Goal: Task Accomplishment & Management: Manage account settings

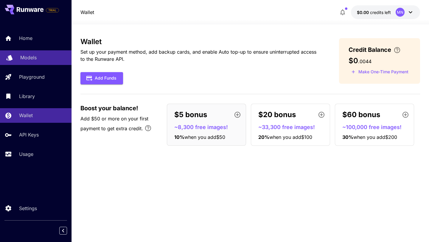
click at [30, 59] on p "Models" at bounding box center [28, 57] width 16 height 7
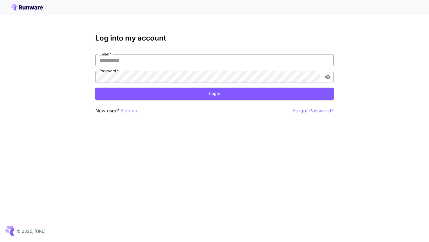
click at [237, 60] on input "Email   *" at bounding box center [214, 60] width 238 height 12
type input "**********"
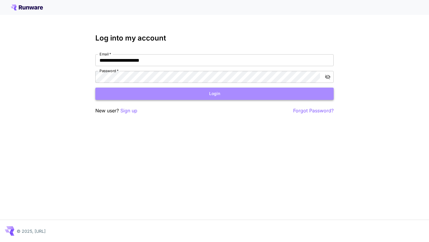
click at [204, 99] on button "Login" at bounding box center [214, 94] width 238 height 12
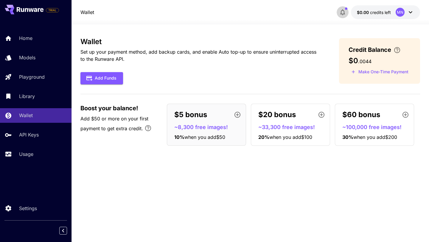
click at [345, 11] on icon "button" at bounding box center [342, 12] width 7 height 7
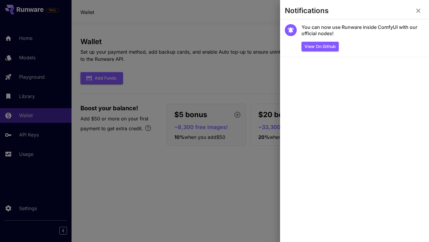
click at [254, 20] on div at bounding box center [214, 121] width 429 height 242
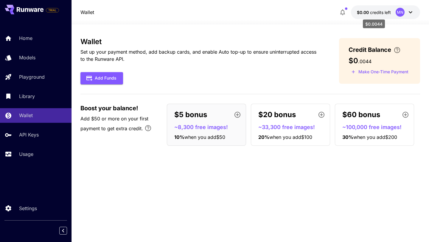
click at [368, 12] on span "$0.00" at bounding box center [363, 12] width 13 height 5
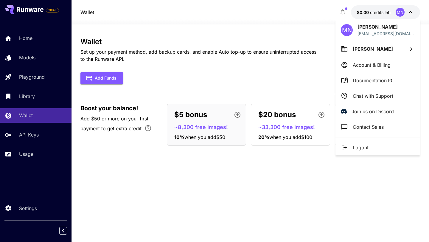
click at [368, 12] on div at bounding box center [214, 121] width 429 height 242
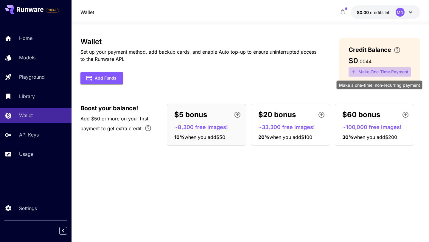
click at [374, 71] on button "Make One-Time Payment" at bounding box center [380, 71] width 63 height 9
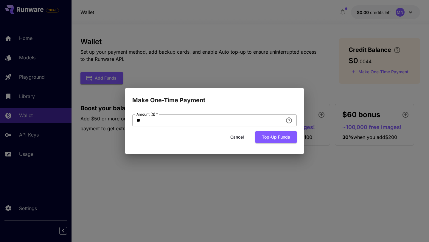
click at [246, 114] on input "**" at bounding box center [207, 120] width 151 height 12
type input "*"
click at [271, 136] on button "Top-up funds" at bounding box center [275, 137] width 41 height 12
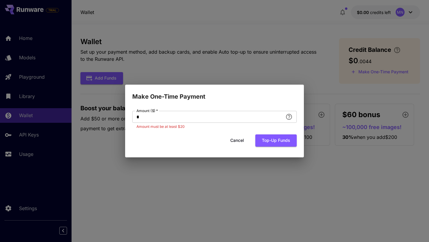
click at [238, 142] on button "Cancel" at bounding box center [237, 140] width 27 height 12
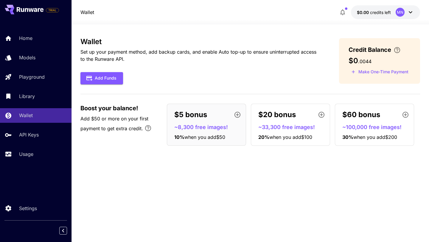
click at [43, 12] on icon at bounding box center [30, 9] width 27 height 5
click at [345, 12] on icon "button" at bounding box center [342, 12] width 7 height 7
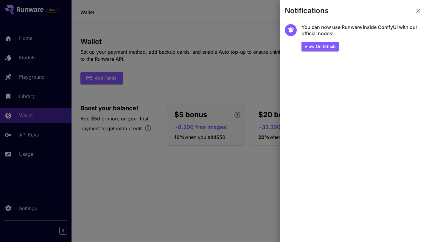
click at [30, 63] on div at bounding box center [214, 121] width 429 height 242
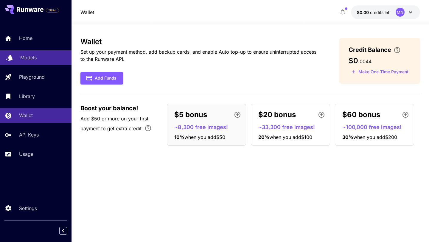
click at [27, 57] on p "Models" at bounding box center [28, 57] width 16 height 7
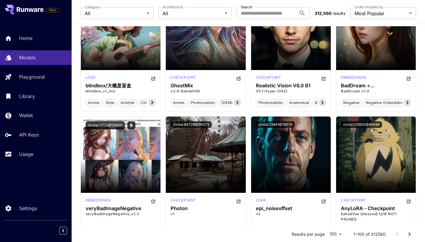
scroll to position [1457, 0]
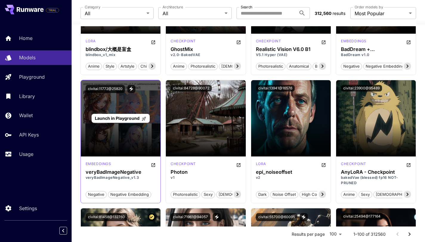
click at [122, 138] on div "Launch in Playground" at bounding box center [121, 118] width 80 height 76
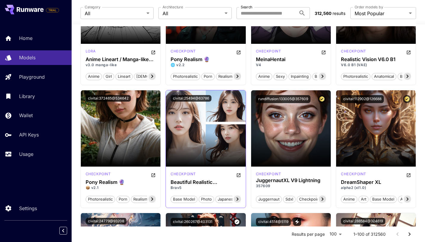
scroll to position [1893, 0]
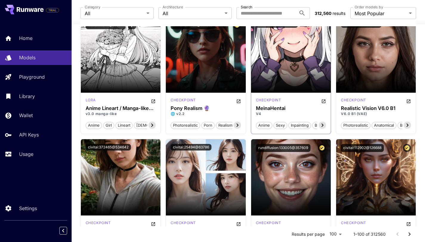
click at [279, 123] on span "sexy" at bounding box center [280, 125] width 13 height 6
click at [282, 126] on span "sexy" at bounding box center [280, 125] width 13 height 6
click at [323, 127] on icon at bounding box center [322, 125] width 7 height 7
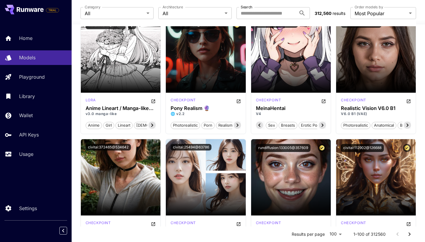
click at [286, 125] on span "breasts" at bounding box center [288, 125] width 18 height 6
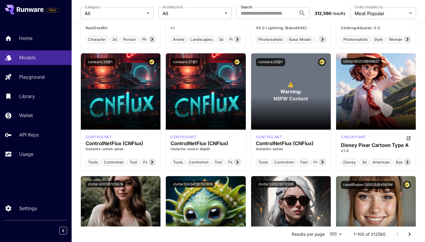
scroll to position [2929, 0]
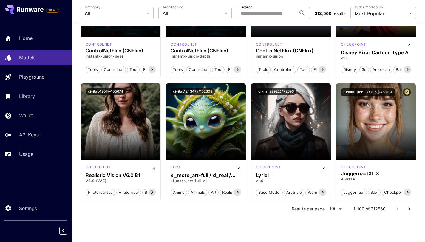
click at [410, 207] on icon "Go to next page" at bounding box center [409, 208] width 7 height 7
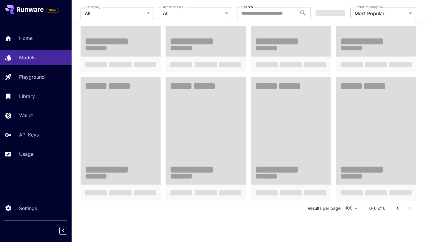
click at [410, 207] on div at bounding box center [403, 208] width 24 height 12
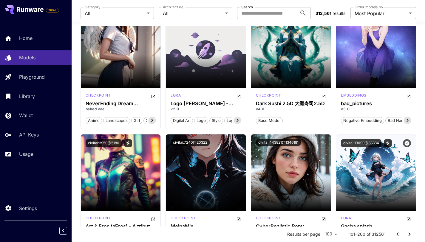
scroll to position [4139, 0]
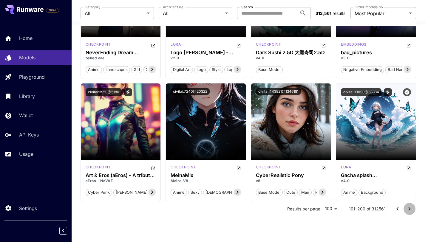
click at [408, 209] on icon "Go to next page" at bounding box center [409, 208] width 7 height 7
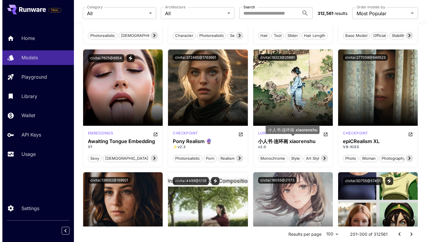
scroll to position [2809, 0]
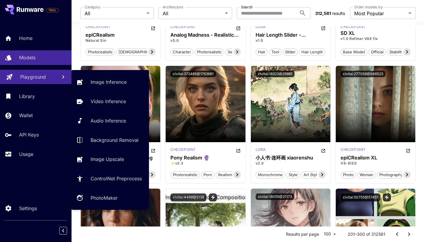
click at [35, 75] on p "Playground" at bounding box center [33, 76] width 26 height 7
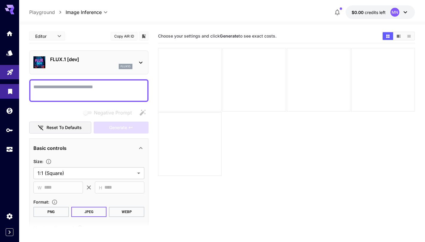
click at [14, 90] on link at bounding box center [9, 91] width 19 height 15
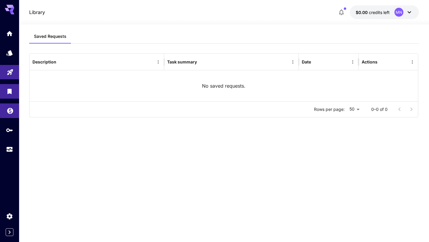
click at [14, 111] on link at bounding box center [9, 110] width 19 height 15
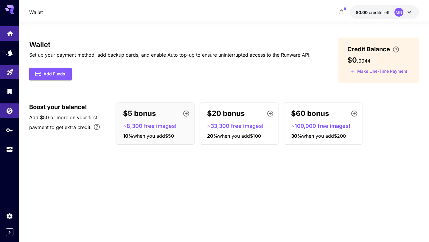
click at [8, 36] on link at bounding box center [9, 33] width 19 height 15
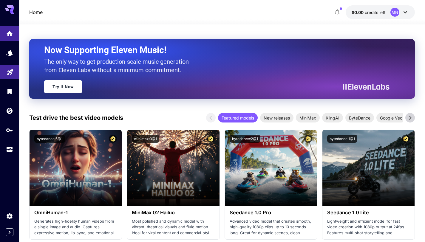
scroll to position [83, 0]
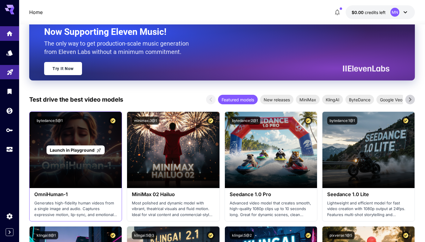
click at [91, 143] on div "Launch in Playground" at bounding box center [76, 150] width 92 height 76
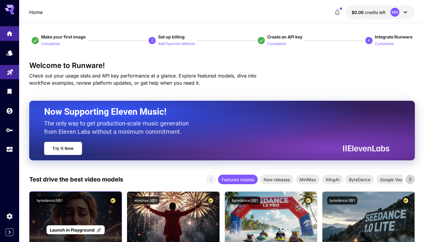
scroll to position [0, 0]
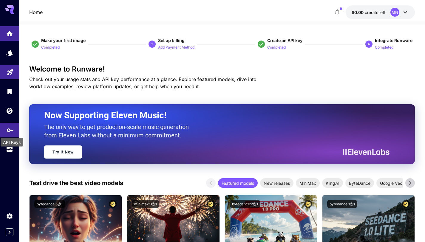
click at [10, 131] on icon "API Keys" at bounding box center [10, 128] width 7 height 7
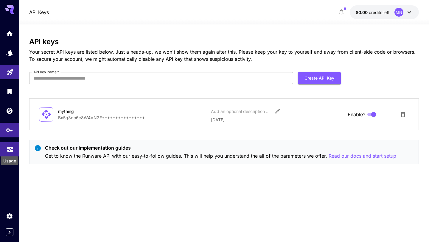
click at [11, 147] on icon "Usage" at bounding box center [10, 146] width 6 height 3
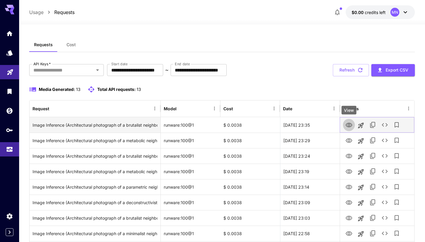
click at [348, 127] on icon "View" at bounding box center [348, 125] width 7 height 4
